Goal: Task Accomplishment & Management: Use online tool/utility

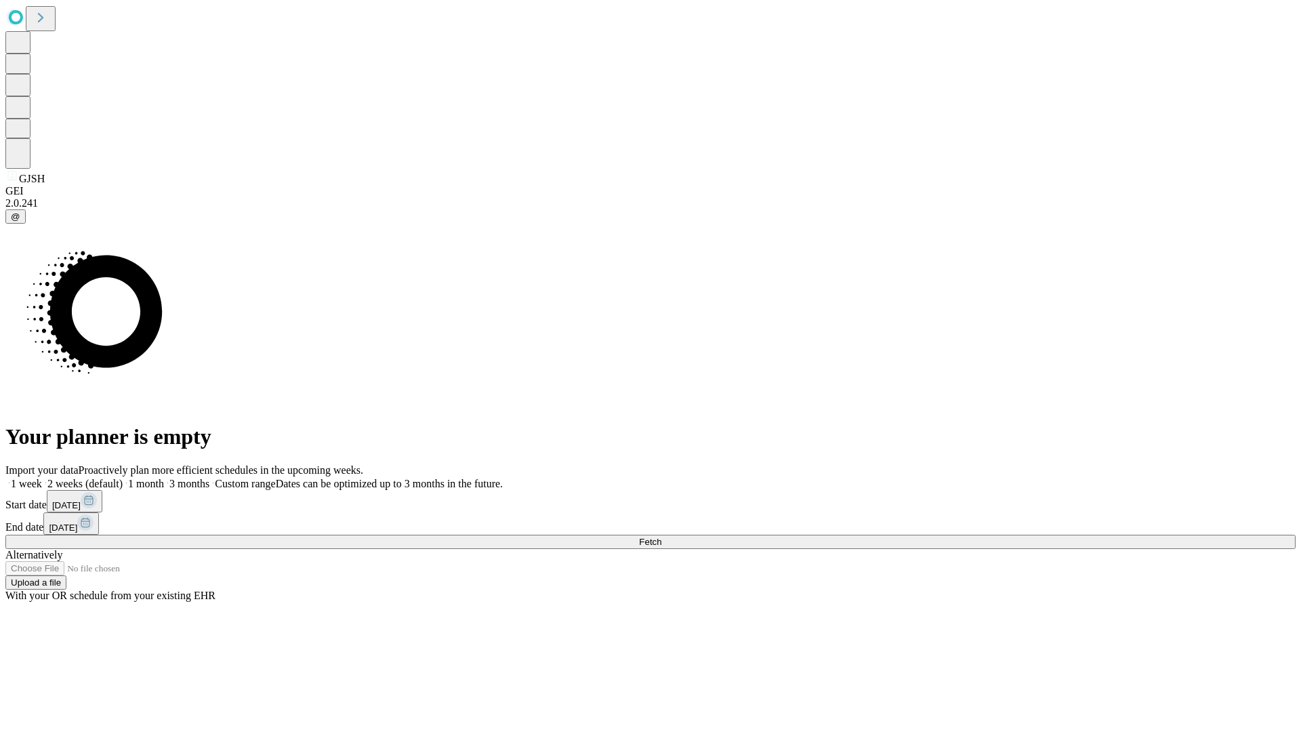
click at [661, 537] on span "Fetch" at bounding box center [650, 542] width 22 height 10
